Goal: Information Seeking & Learning: Learn about a topic

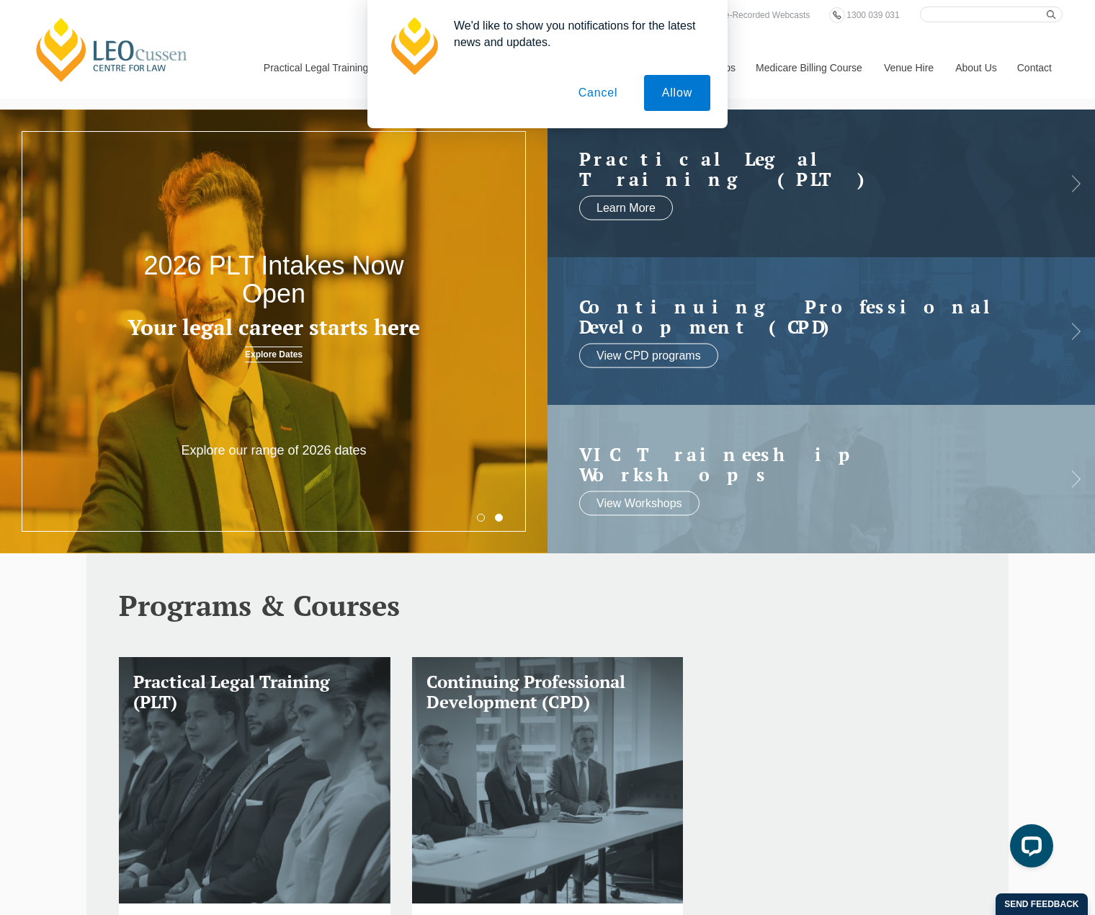
click at [602, 95] on button "Cancel" at bounding box center [599, 93] width 76 height 36
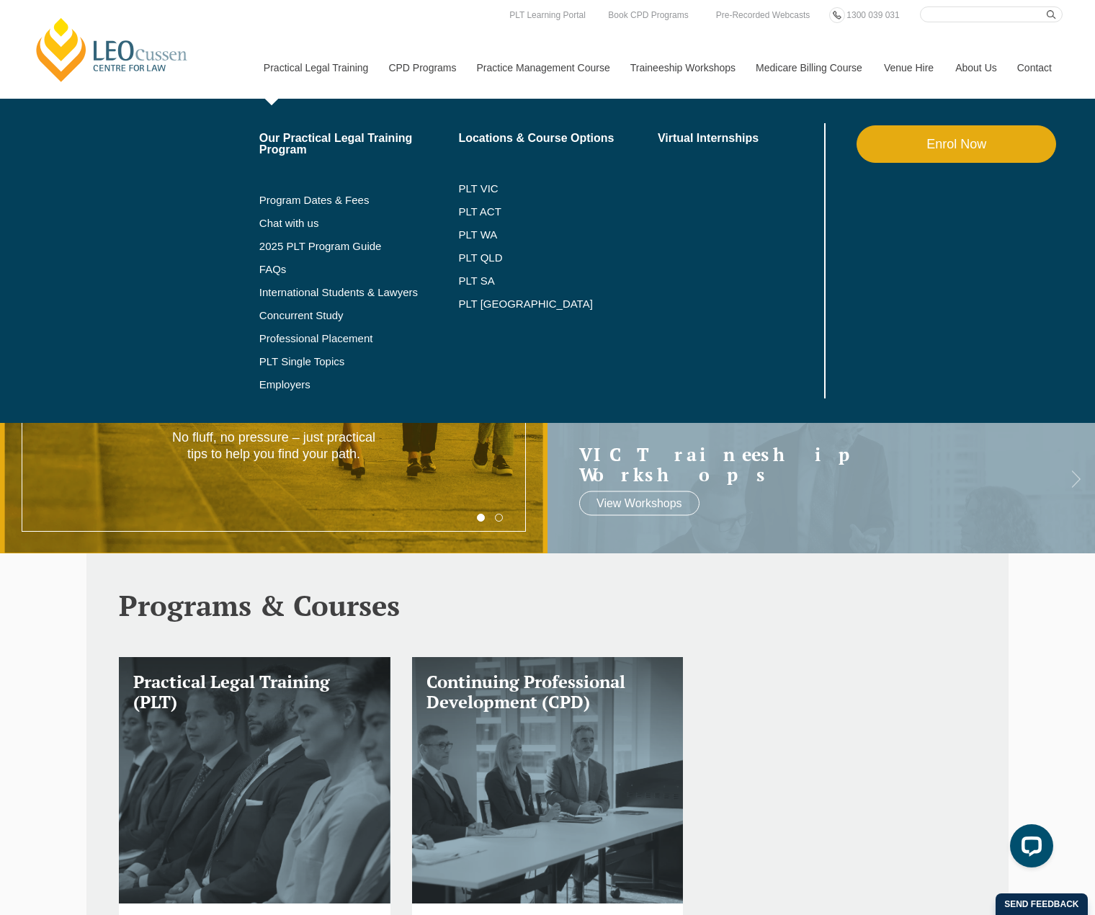
click at [324, 65] on link "Practical Legal Training" at bounding box center [315, 68] width 125 height 62
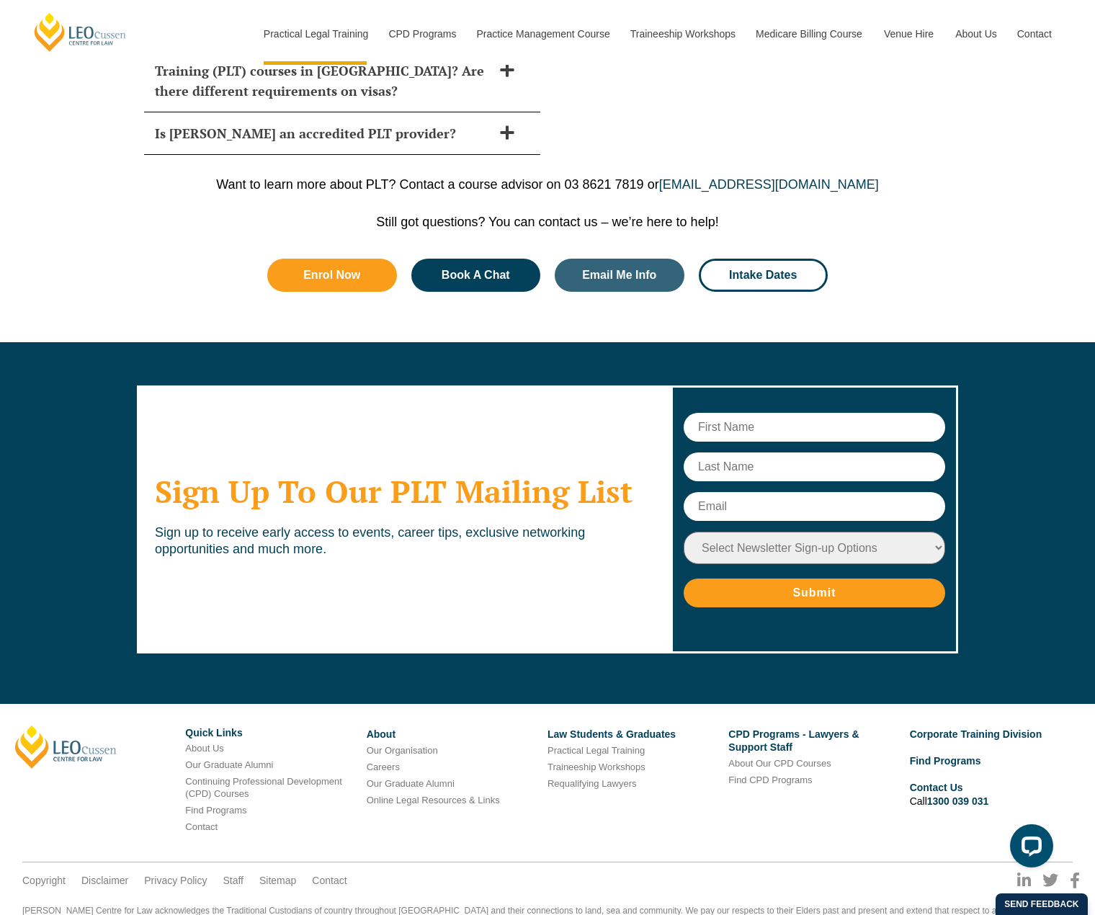
scroll to position [6909, 0]
